Goal: Download file/media

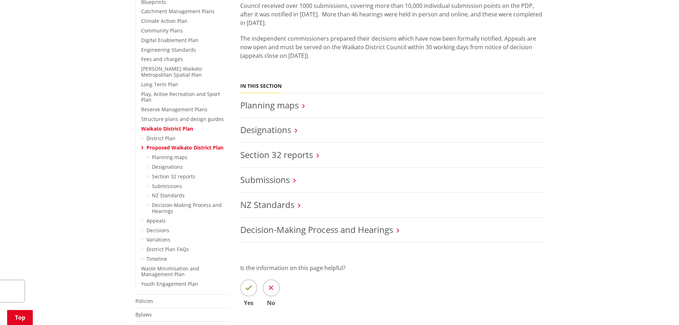
scroll to position [214, 0]
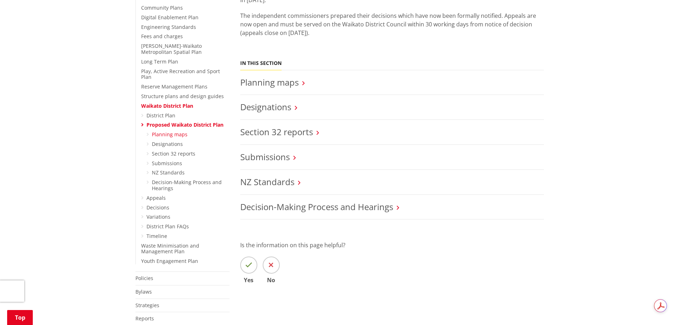
click at [175, 131] on link "Planning maps" at bounding box center [170, 134] width 36 height 7
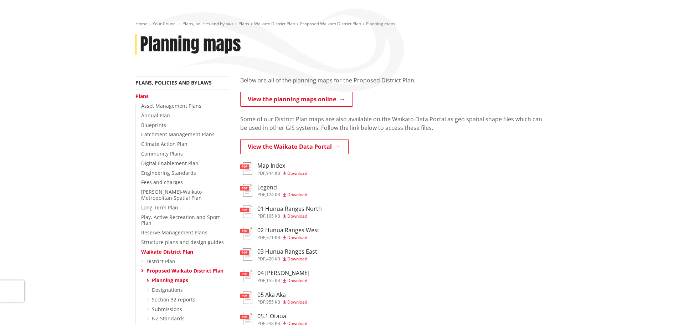
scroll to position [71, 0]
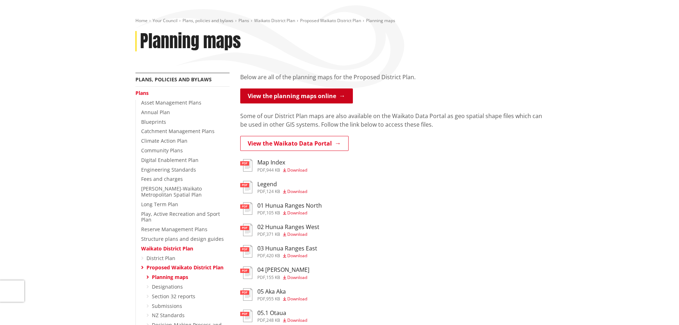
click at [299, 99] on link "View the planning maps online" at bounding box center [296, 95] width 113 height 15
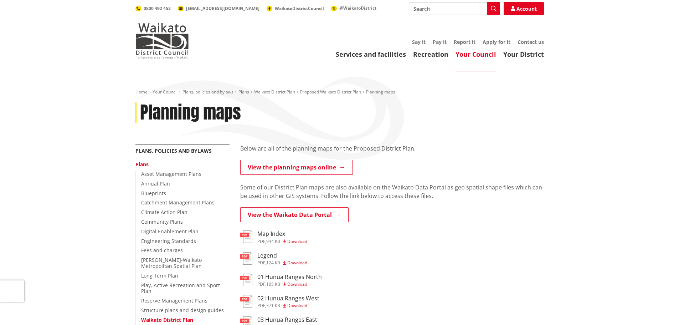
scroll to position [71, 0]
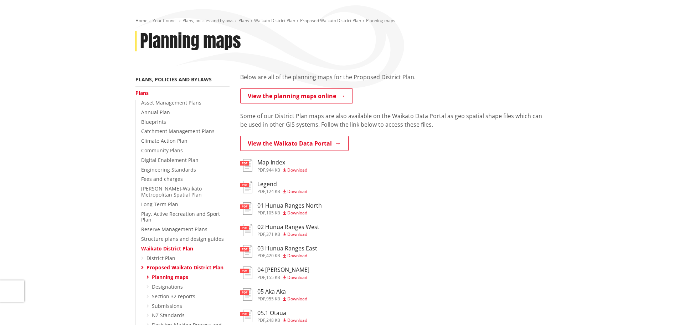
click at [298, 169] on span "Download" at bounding box center [297, 170] width 20 height 6
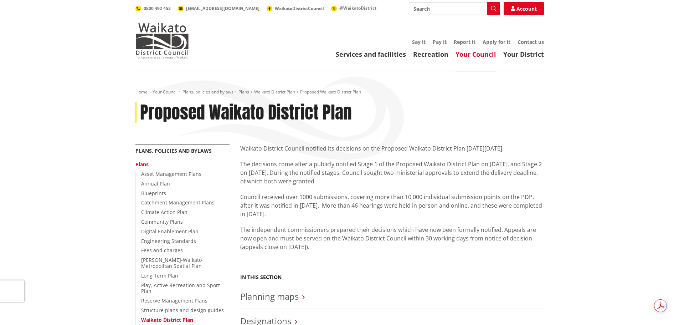
scroll to position [214, 0]
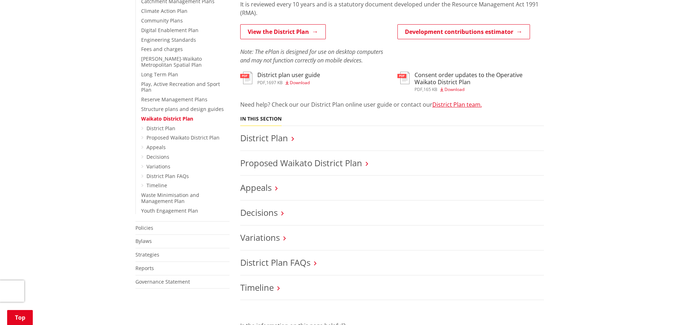
scroll to position [214, 0]
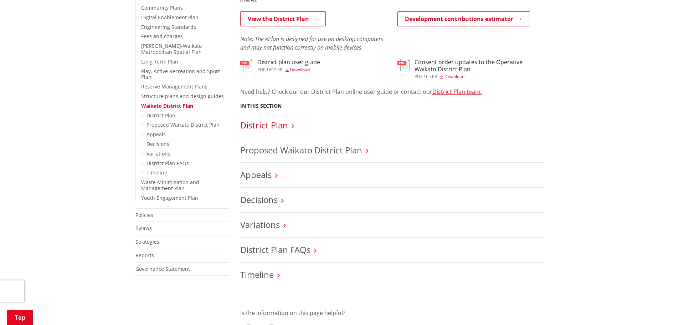
click at [273, 127] on link "District Plan" at bounding box center [264, 125] width 48 height 12
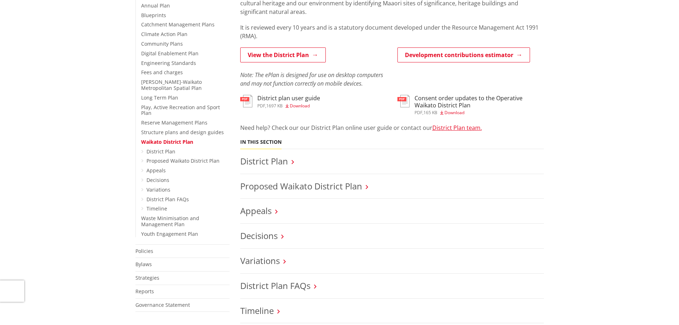
scroll to position [0, 0]
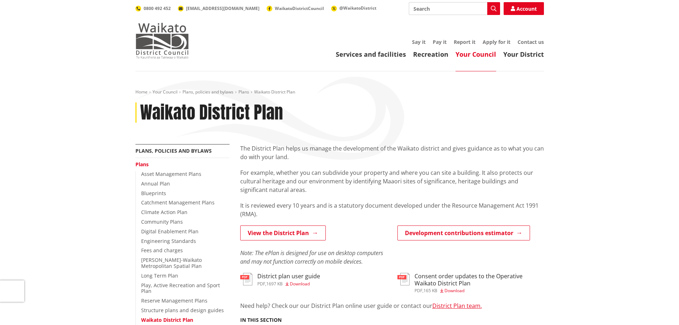
click at [166, 43] on img at bounding box center [161, 41] width 53 height 36
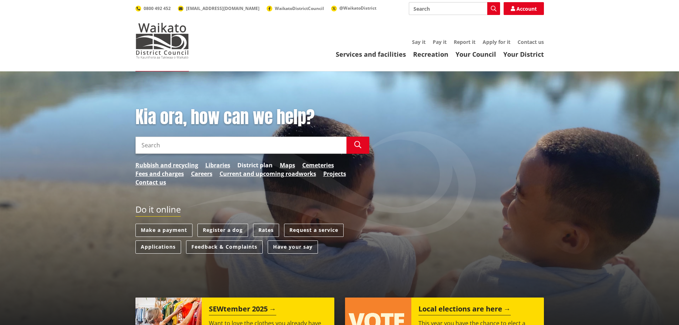
click at [258, 165] on link "District plan" at bounding box center [254, 165] width 35 height 9
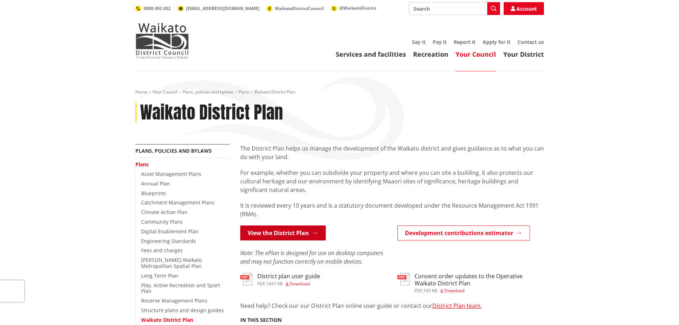
click at [260, 238] on link "View the District Plan" at bounding box center [283, 232] width 86 height 15
